Goal: Browse casually: Explore the website without a specific task or goal

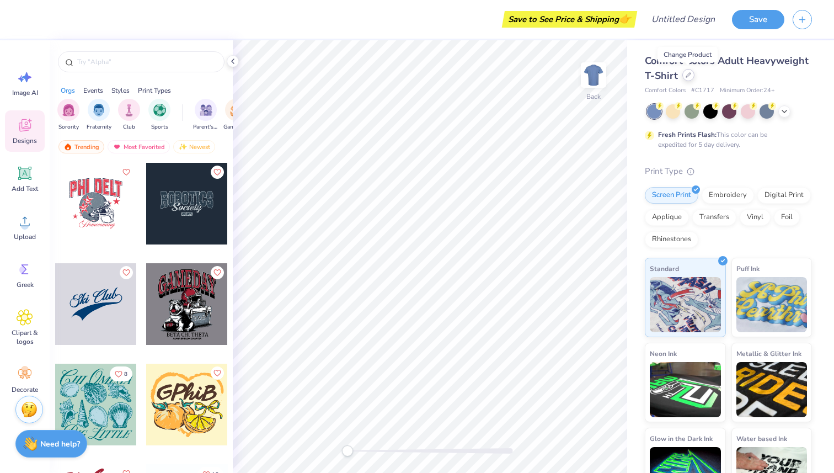
click at [691, 78] on div at bounding box center [688, 75] width 12 height 12
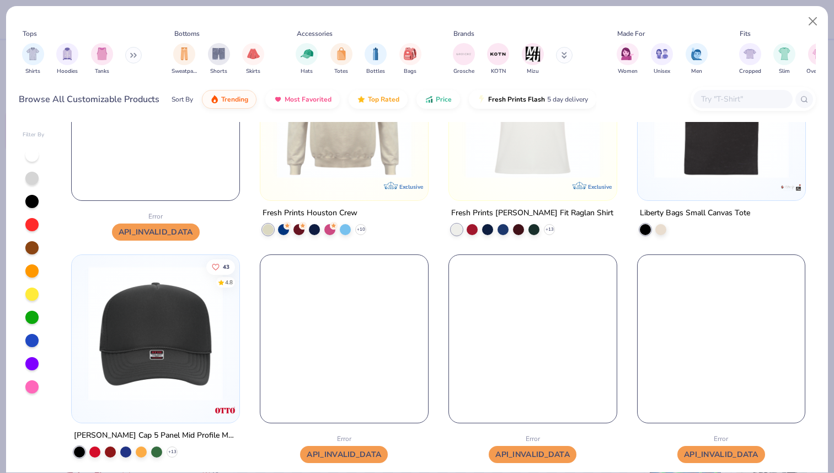
scroll to position [106, 0]
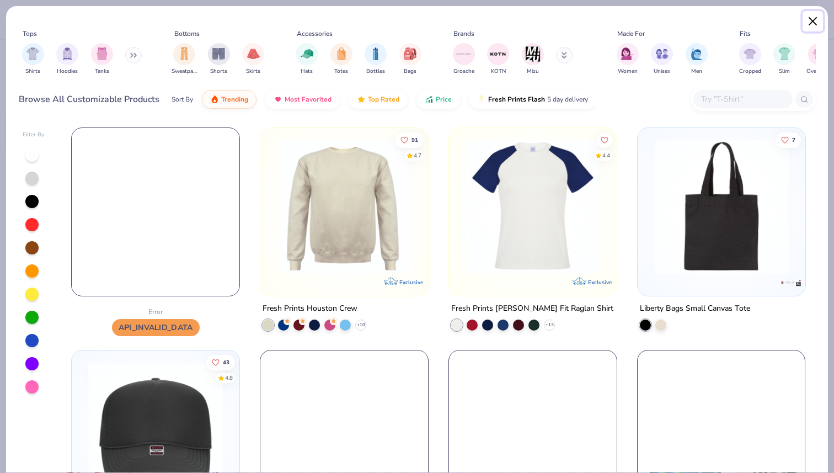
click at [811, 23] on button "Close" at bounding box center [813, 21] width 21 height 21
